Goal: Task Accomplishment & Management: Manage account settings

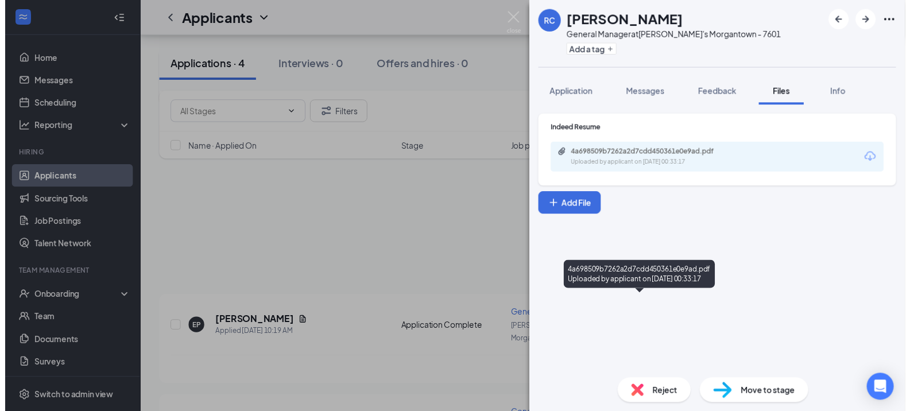
scroll to position [151, 0]
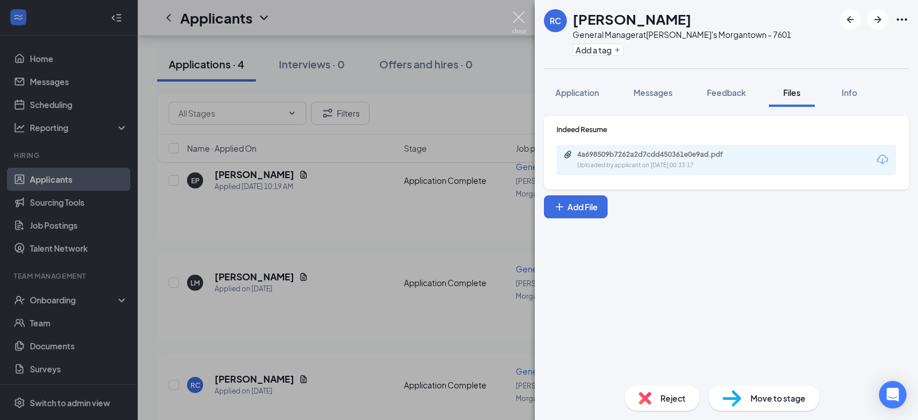
click at [519, 15] on img at bounding box center [519, 22] width 14 height 22
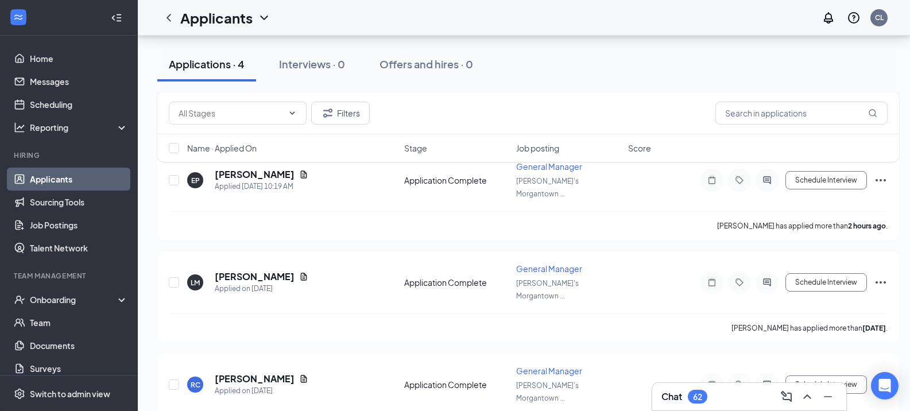
click at [50, 183] on link "Applicants" at bounding box center [79, 179] width 98 height 23
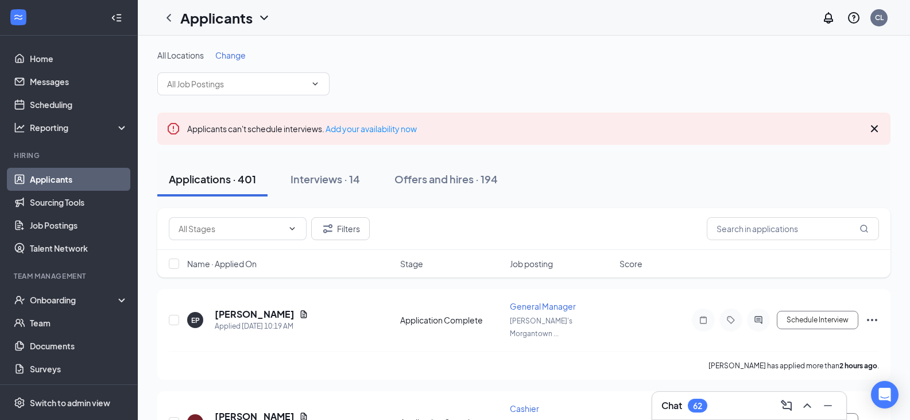
click at [69, 175] on link "Applicants" at bounding box center [79, 179] width 98 height 23
click at [55, 183] on link "Applicants" at bounding box center [79, 179] width 98 height 23
click at [734, 230] on input "text" at bounding box center [793, 228] width 172 height 23
type input "amber"
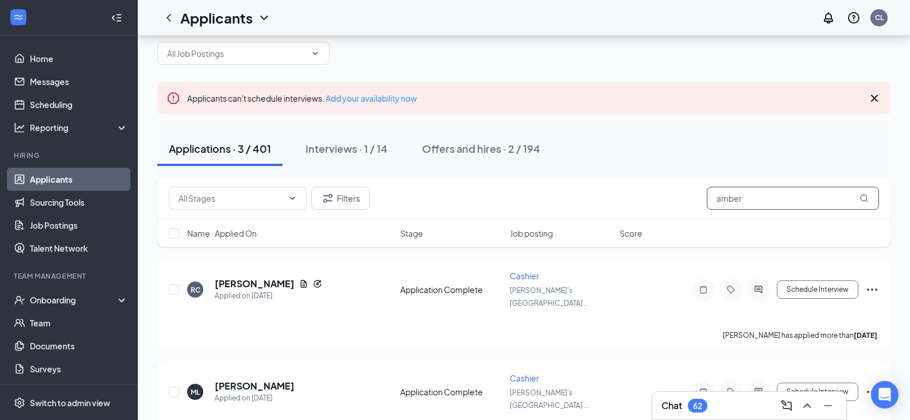
scroll to position [140, 0]
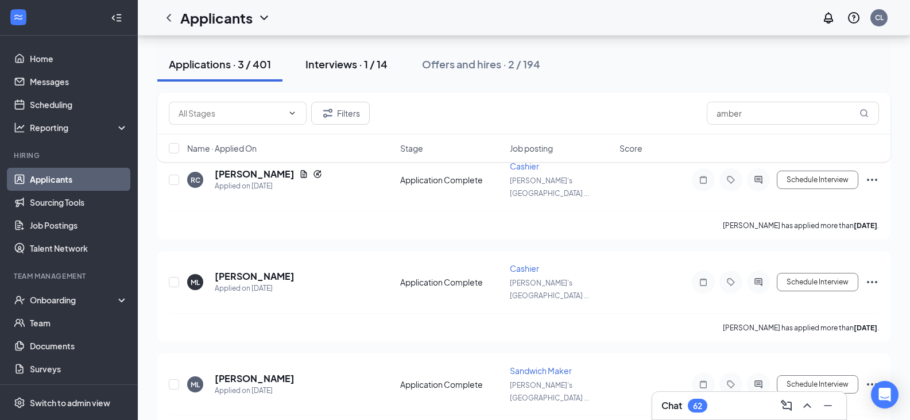
click at [350, 63] on div "Interviews · 1 / 14" at bounding box center [346, 64] width 82 height 14
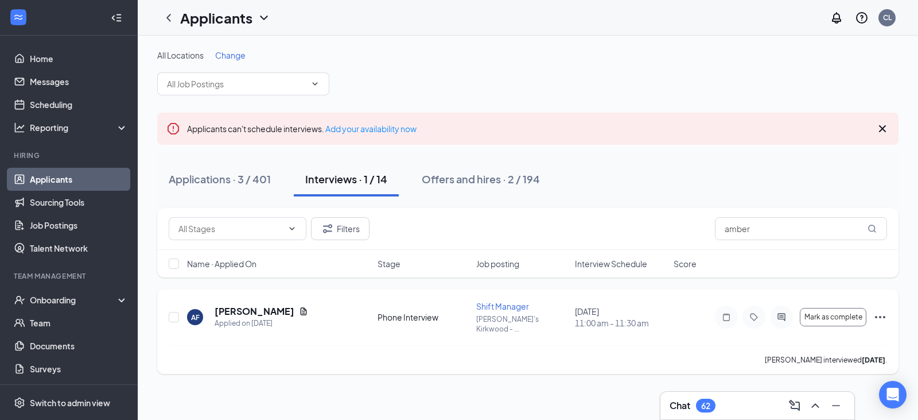
click at [884, 316] on icon "Ellipses" at bounding box center [880, 317] width 10 height 2
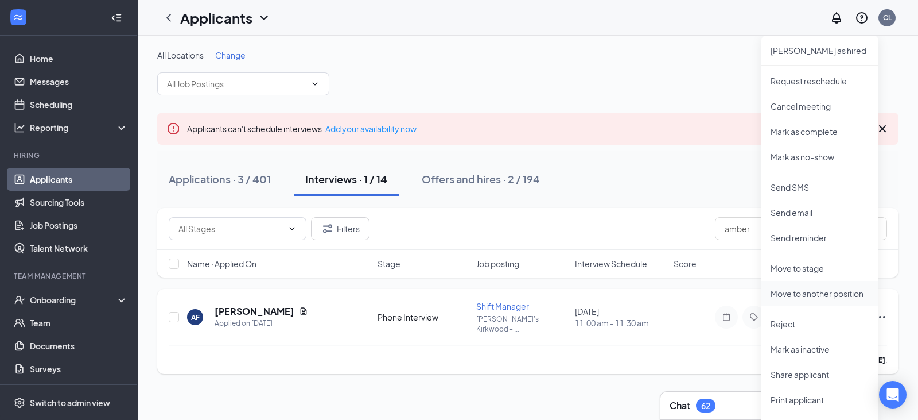
click at [855, 299] on li "Move to another position" at bounding box center [820, 293] width 117 height 25
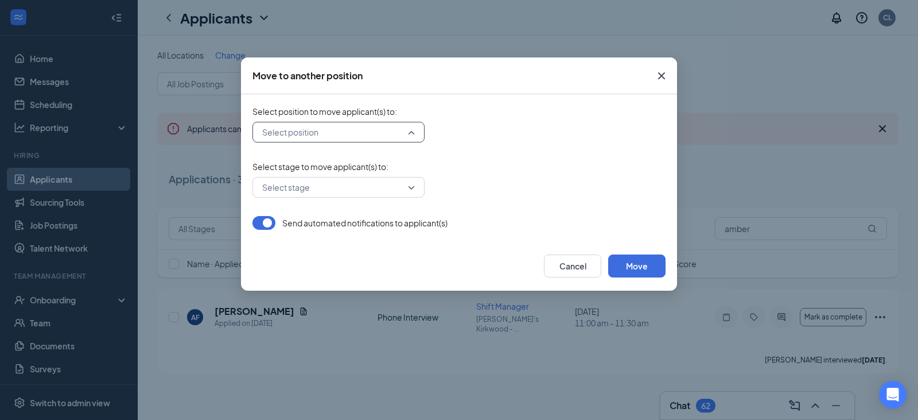
click at [406, 133] on input "search" at bounding box center [334, 132] width 150 height 20
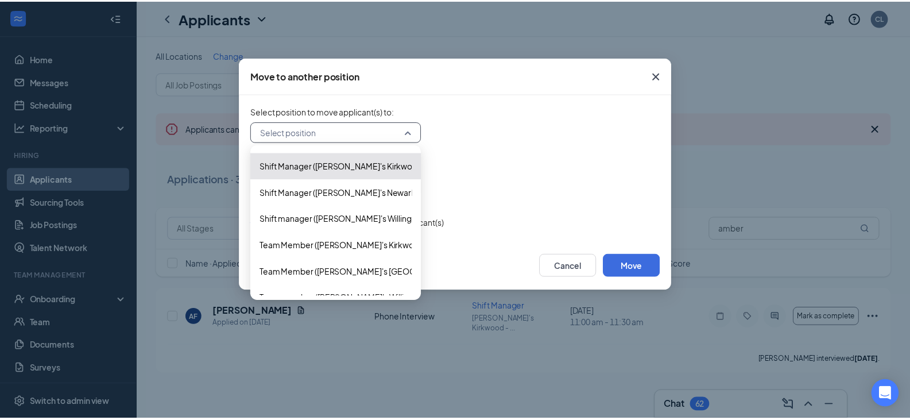
scroll to position [447, 0]
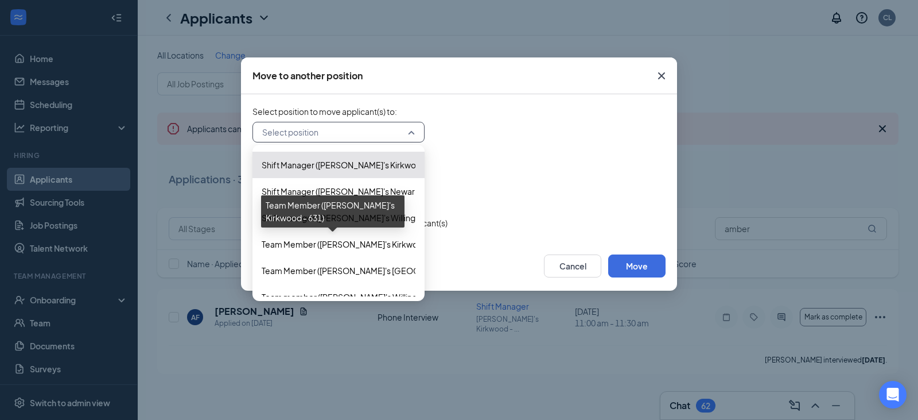
click at [375, 242] on span "Team Member ([PERSON_NAME]'s Kirkwood - 631)" at bounding box center [356, 244] width 189 height 13
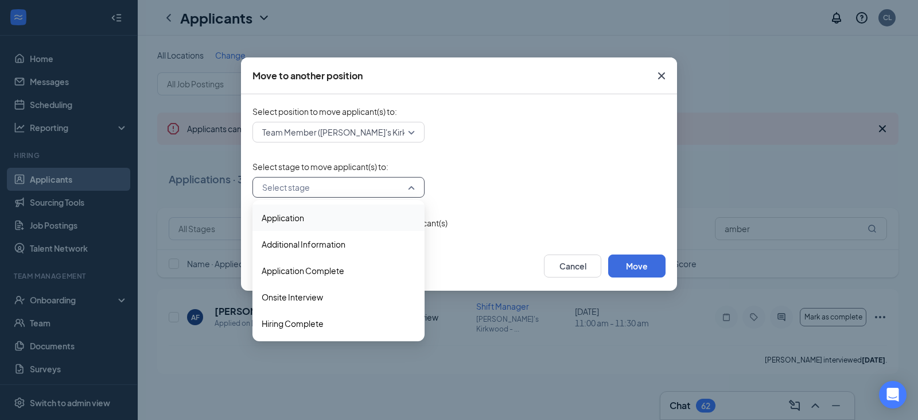
click at [333, 184] on input "search" at bounding box center [334, 187] width 150 height 20
click at [309, 276] on span "Application Complete" at bounding box center [303, 270] width 83 height 13
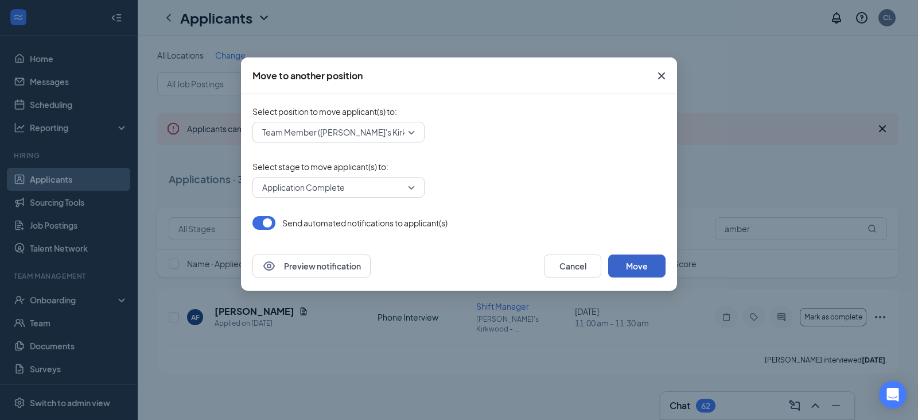
click at [646, 266] on button "Move" at bounding box center [637, 265] width 57 height 23
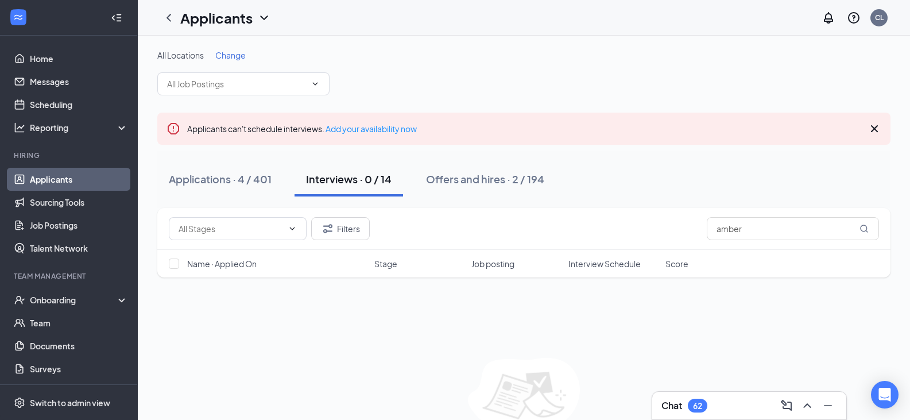
click at [67, 169] on link "Applicants" at bounding box center [79, 179] width 98 height 23
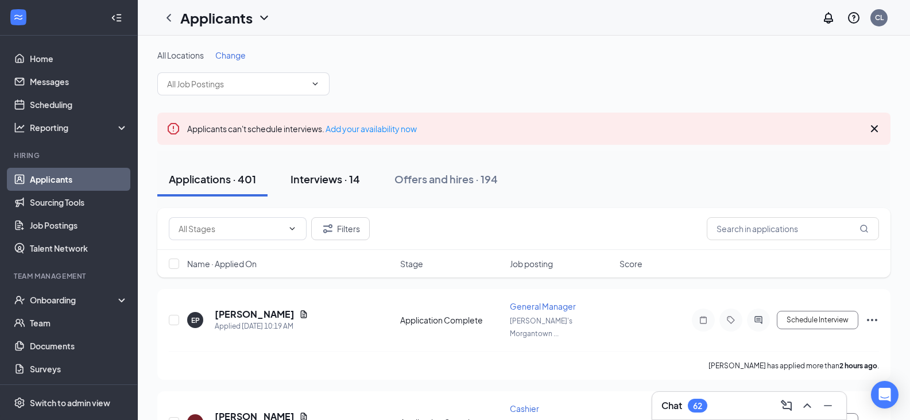
click at [321, 170] on button "Interviews · 14" at bounding box center [325, 179] width 92 height 34
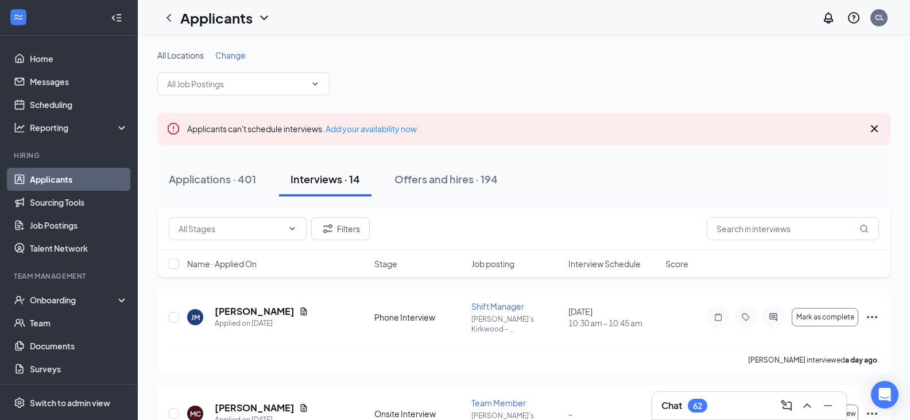
click at [86, 179] on link "Applicants" at bounding box center [79, 179] width 98 height 23
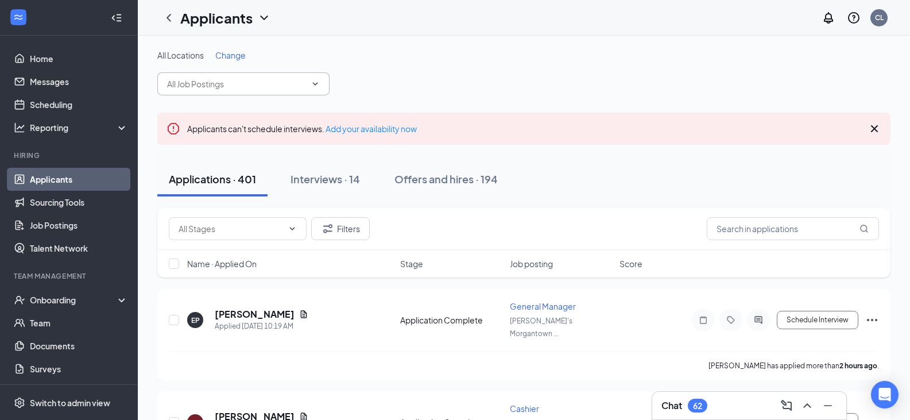
click at [201, 76] on span at bounding box center [243, 83] width 172 height 23
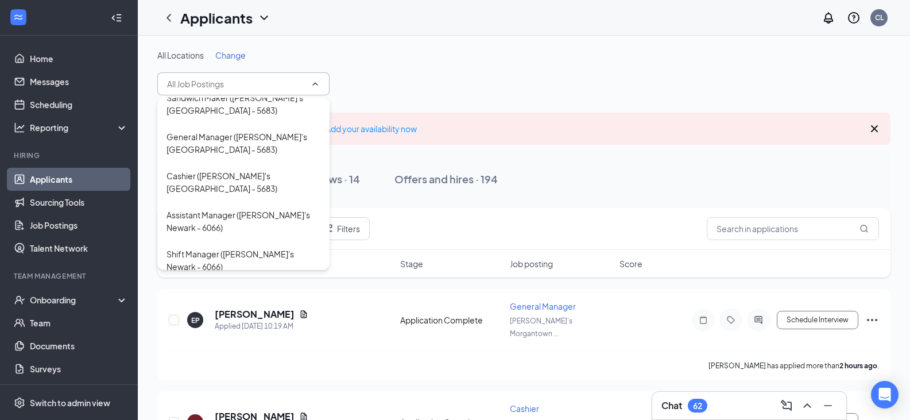
scroll to position [377, 0]
click at [204, 208] on div "Assistant Manager ([PERSON_NAME]'s Newark - 6066)" at bounding box center [243, 220] width 154 height 25
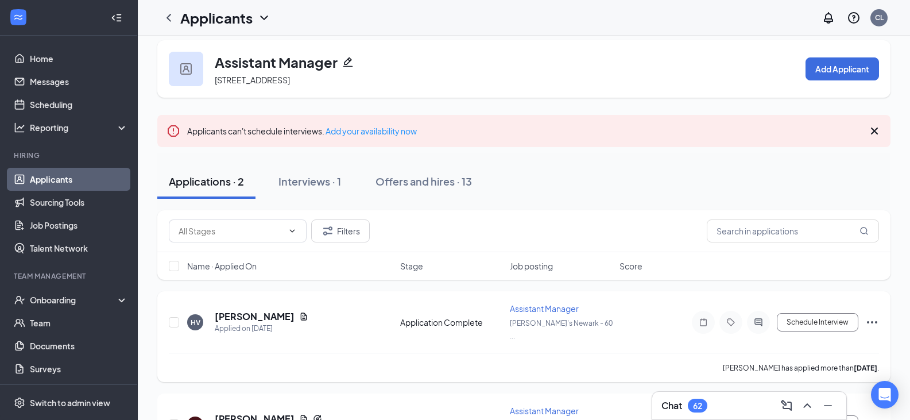
scroll to position [10, 0]
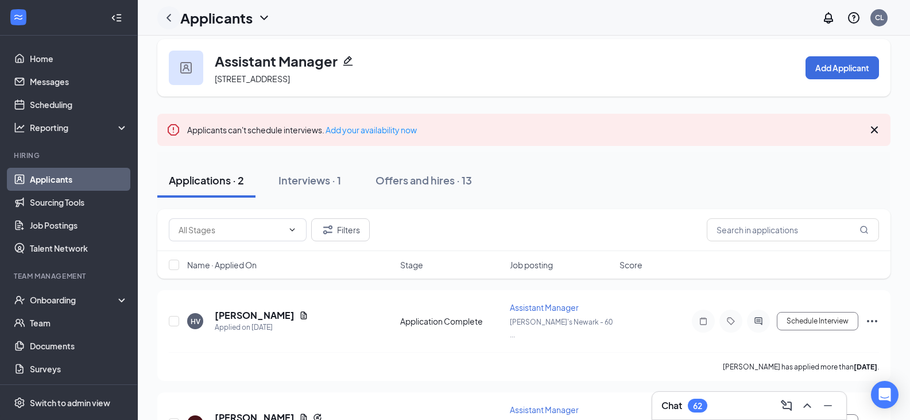
click at [177, 24] on div at bounding box center [168, 17] width 23 height 23
click at [172, 20] on icon "ChevronLeft" at bounding box center [169, 18] width 14 height 14
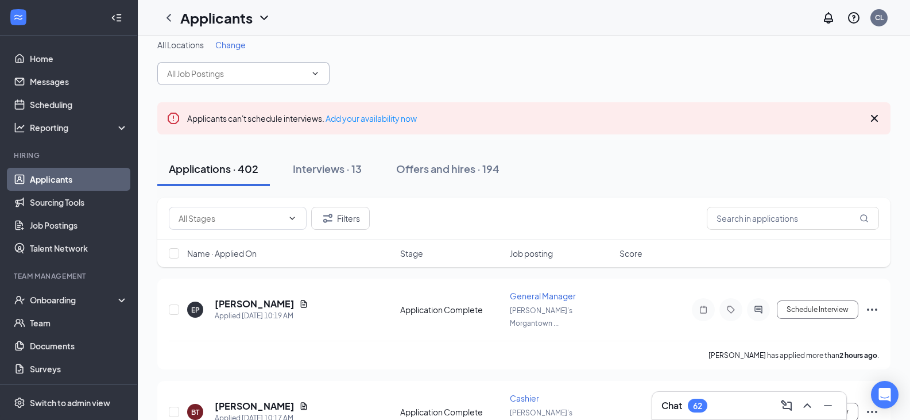
click at [200, 75] on input "text" at bounding box center [236, 73] width 139 height 13
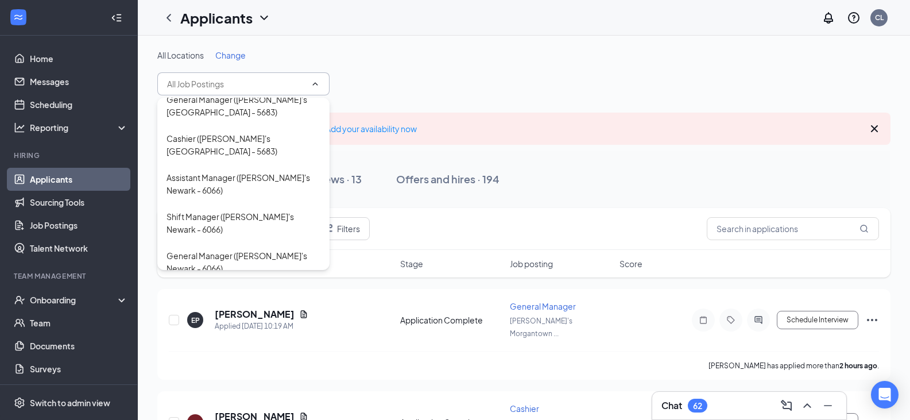
scroll to position [414, 0]
click at [210, 211] on div "Shift Manager ([PERSON_NAME]'s Newark - 6066)" at bounding box center [243, 223] width 154 height 25
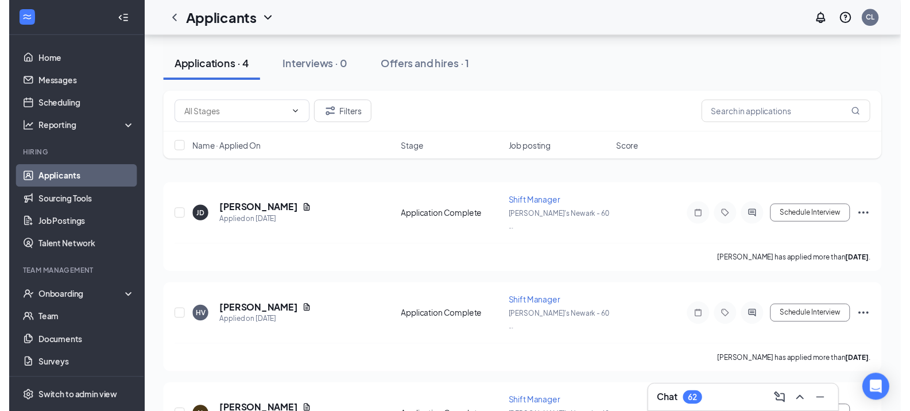
scroll to position [132, 0]
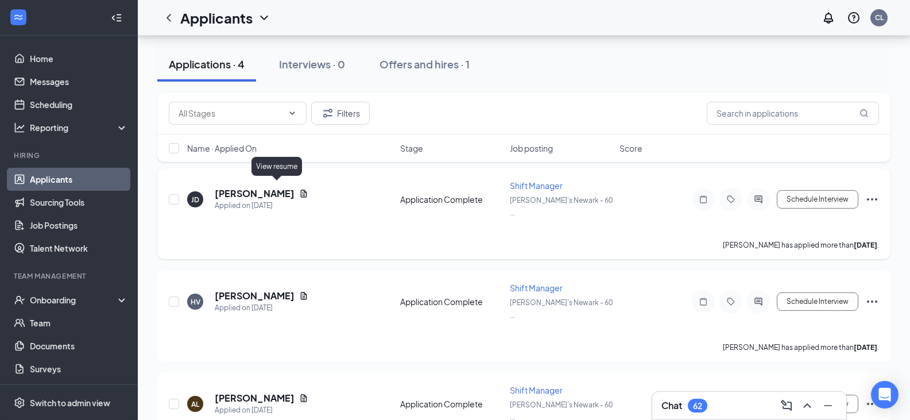
click at [299, 190] on icon "Document" at bounding box center [303, 193] width 9 height 9
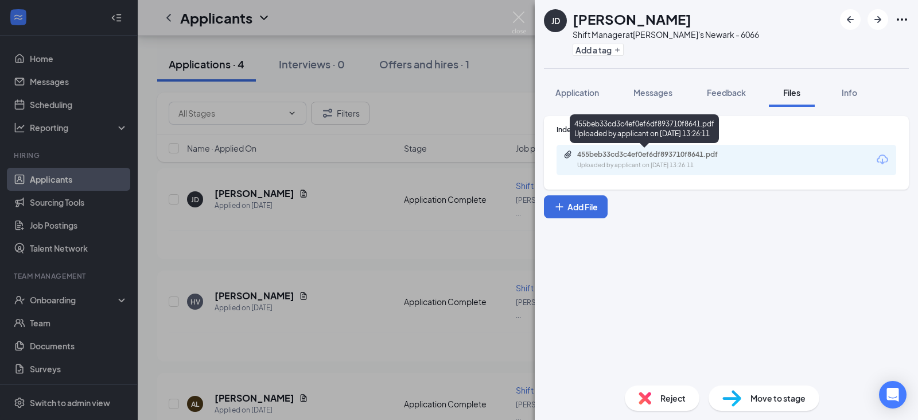
click at [691, 150] on div "455beb33cd3c4ef0ef6df893710f8641.pdf" at bounding box center [658, 154] width 161 height 9
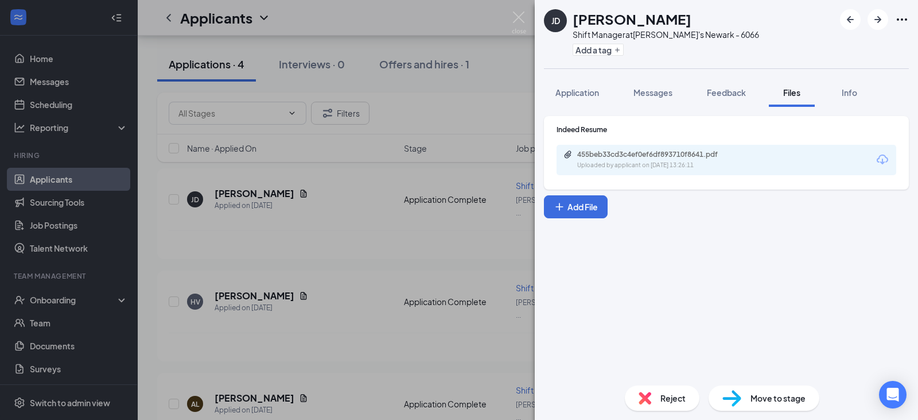
click at [297, 273] on div "[PERSON_NAME] Shift Manager at [PERSON_NAME][GEOGRAPHIC_DATA] - 6066 Add a tag …" at bounding box center [459, 210] width 918 height 420
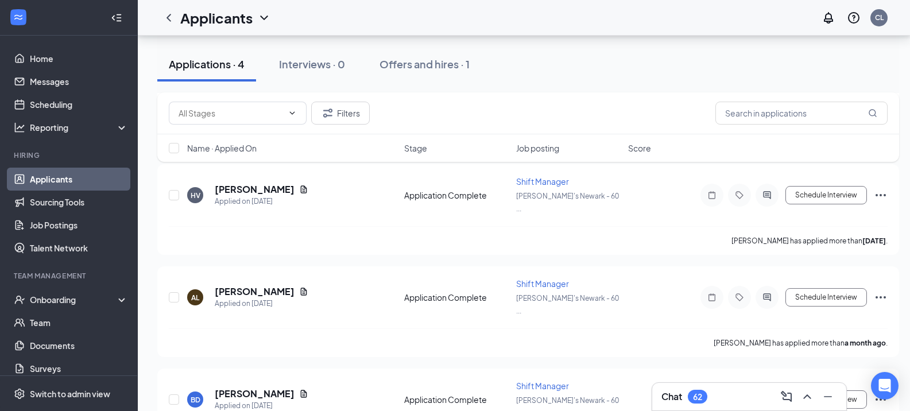
scroll to position [239, 0]
click at [299, 286] on icon "Document" at bounding box center [303, 290] width 9 height 9
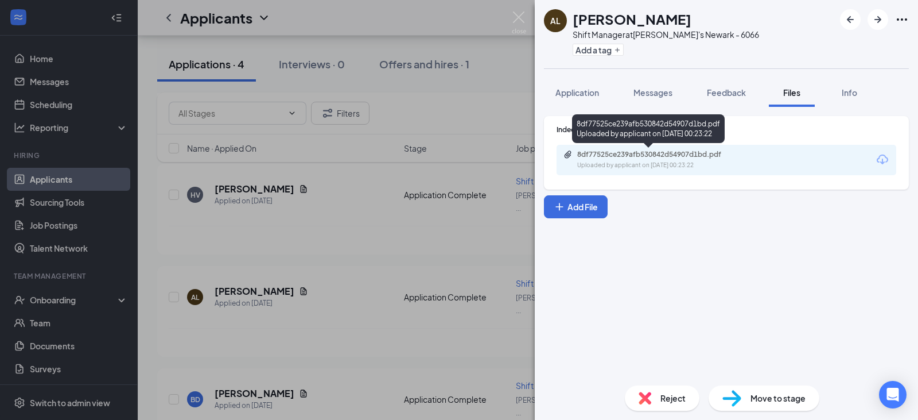
click at [664, 153] on div "8df77525ce239afb530842d54907d1bd.pdf" at bounding box center [658, 154] width 161 height 9
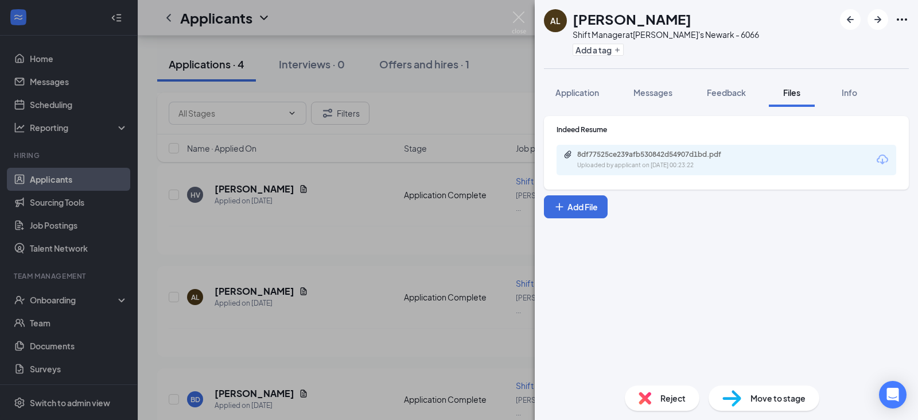
click at [377, 323] on div "AL Autumn Lemon Shift Manager at [PERSON_NAME][GEOGRAPHIC_DATA] - 6066 Add a ta…" at bounding box center [459, 210] width 918 height 420
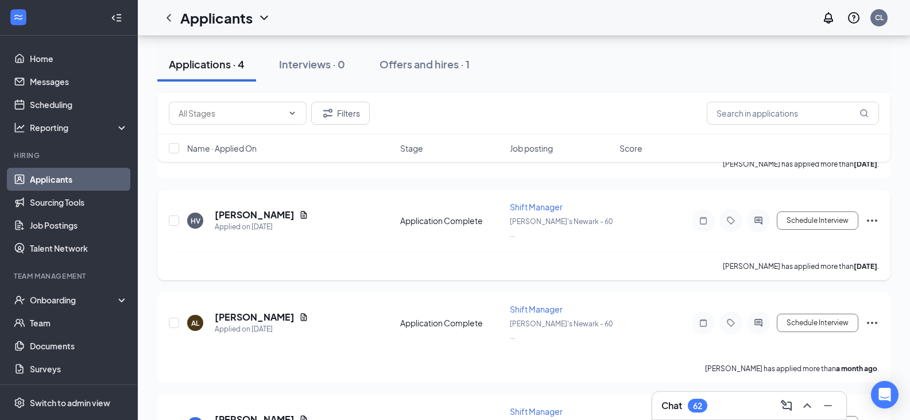
scroll to position [241, 0]
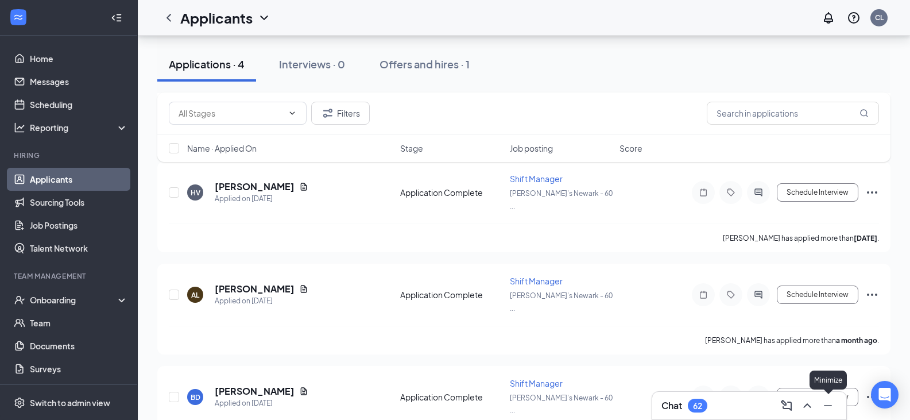
click at [826, 406] on icon "Minimize" at bounding box center [828, 405] width 14 height 14
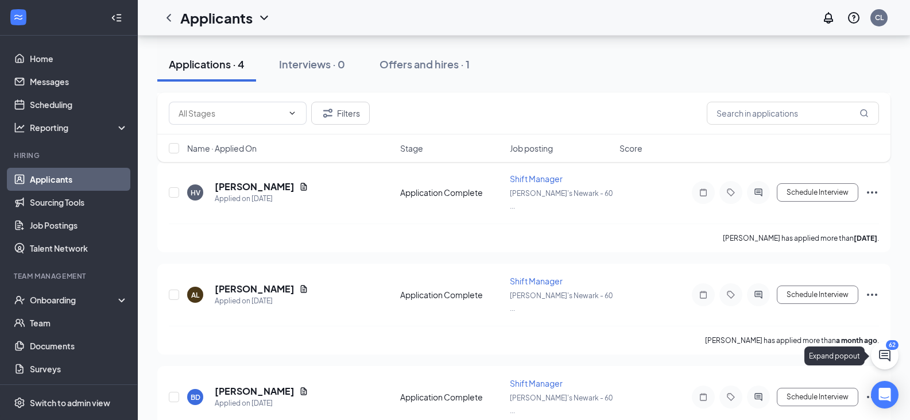
click at [890, 362] on button at bounding box center [885, 356] width 28 height 28
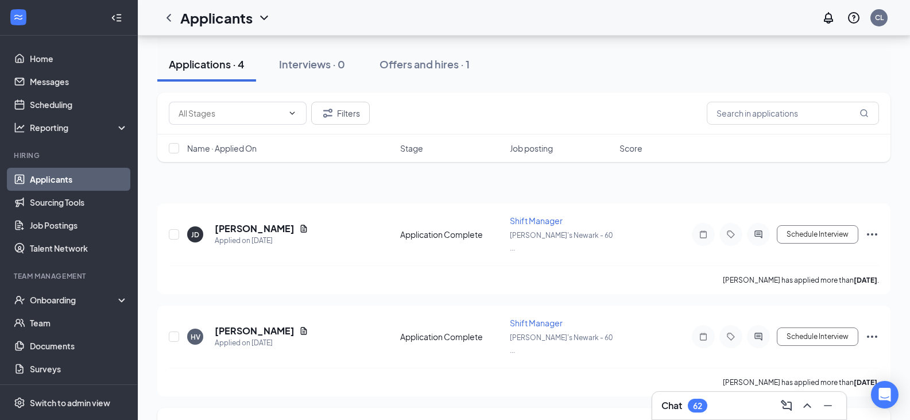
scroll to position [0, 0]
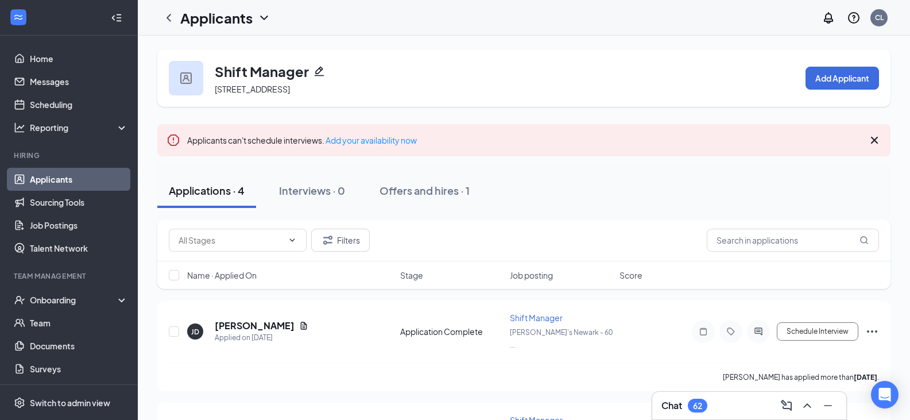
click at [75, 188] on link "Applicants" at bounding box center [79, 179] width 98 height 23
